Goal: Transaction & Acquisition: Download file/media

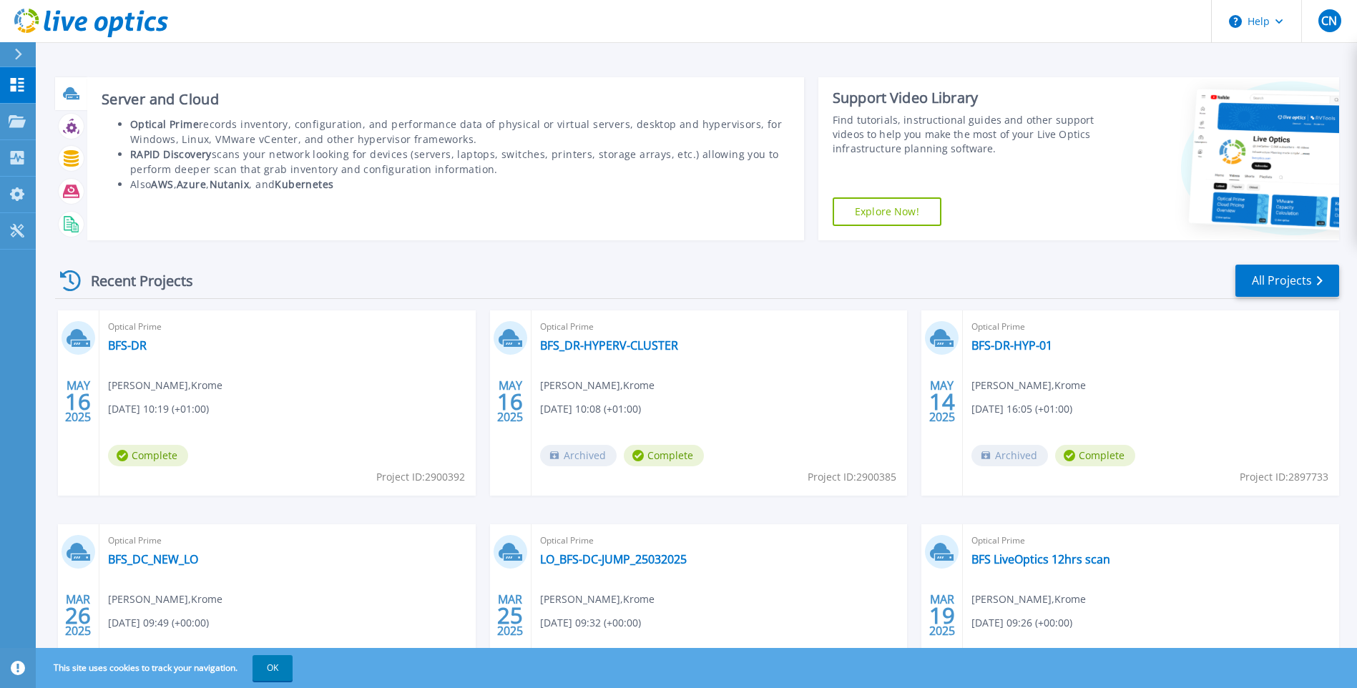
click at [75, 95] on icon at bounding box center [71, 93] width 16 height 16
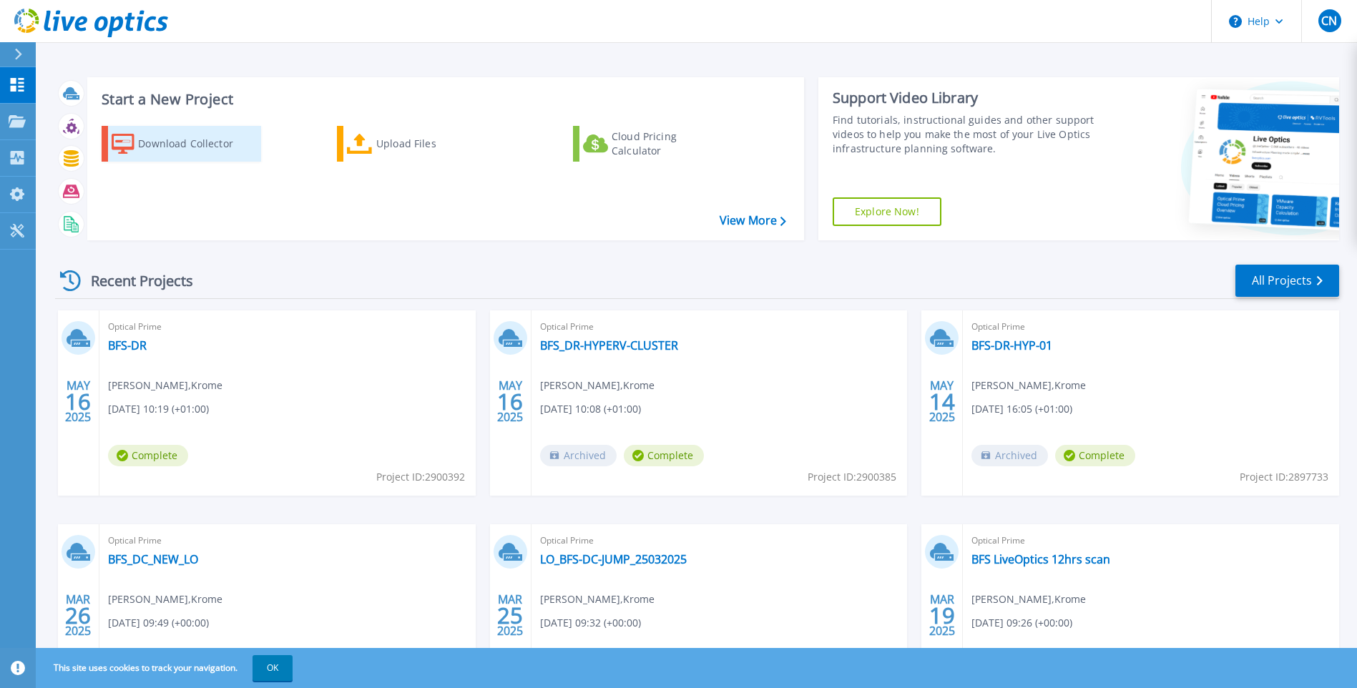
click at [225, 140] on div "Download Collector" at bounding box center [195, 143] width 114 height 29
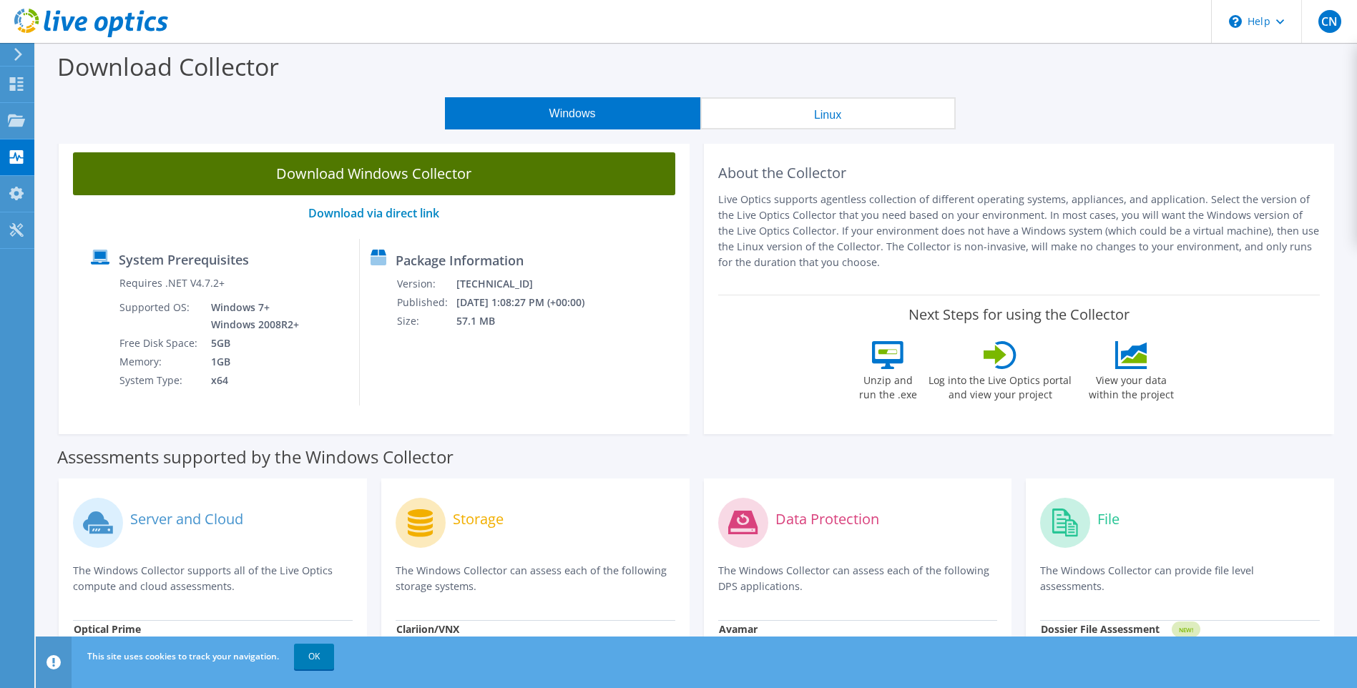
click at [449, 174] on link "Download Windows Collector" at bounding box center [374, 173] width 602 height 43
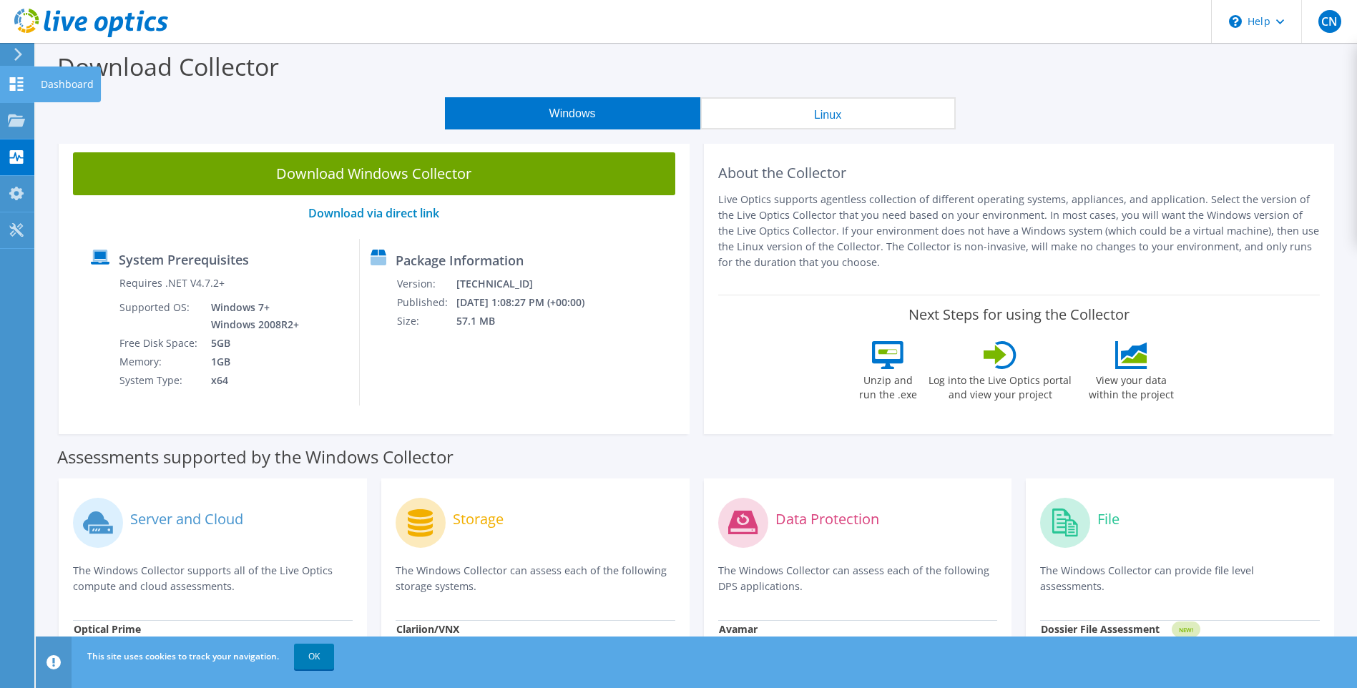
click at [11, 82] on use at bounding box center [17, 84] width 14 height 14
